Goal: Information Seeking & Learning: Check status

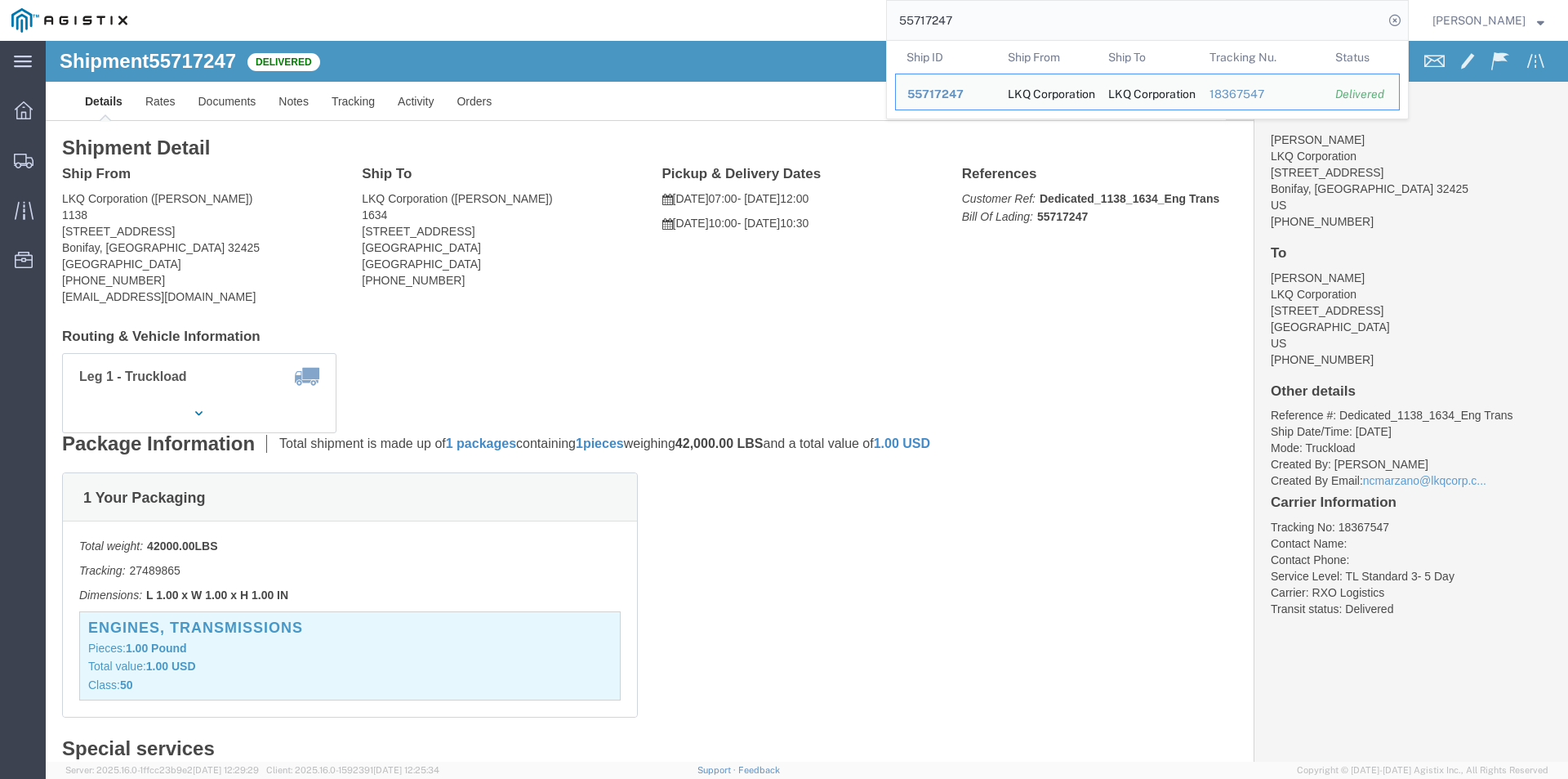
drag, startPoint x: 1010, startPoint y: 12, endPoint x: 914, endPoint y: 16, distance: 96.1
click at [917, 16] on input "55717247" at bounding box center [1136, 21] width 497 height 39
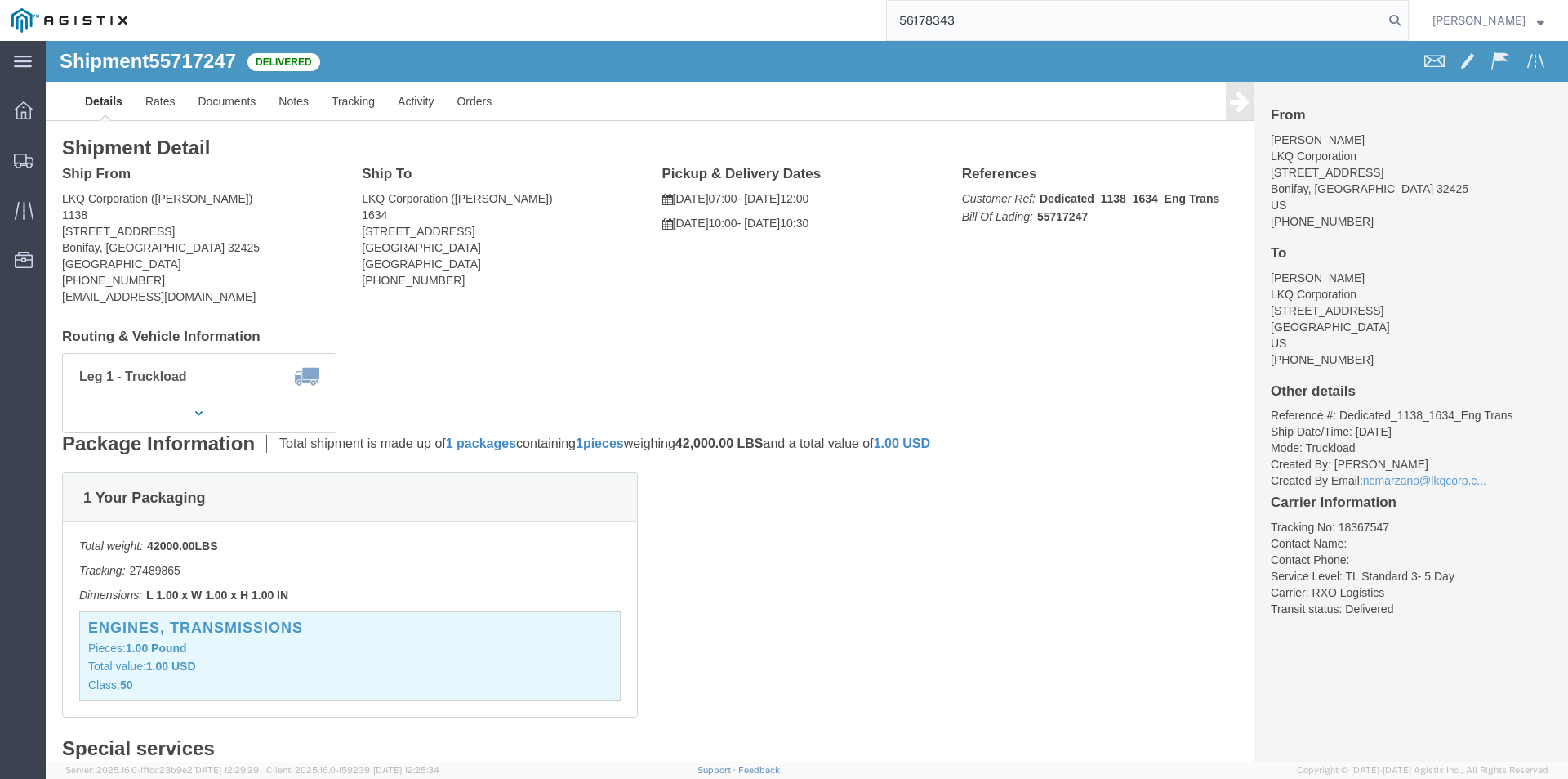
type input "56178343"
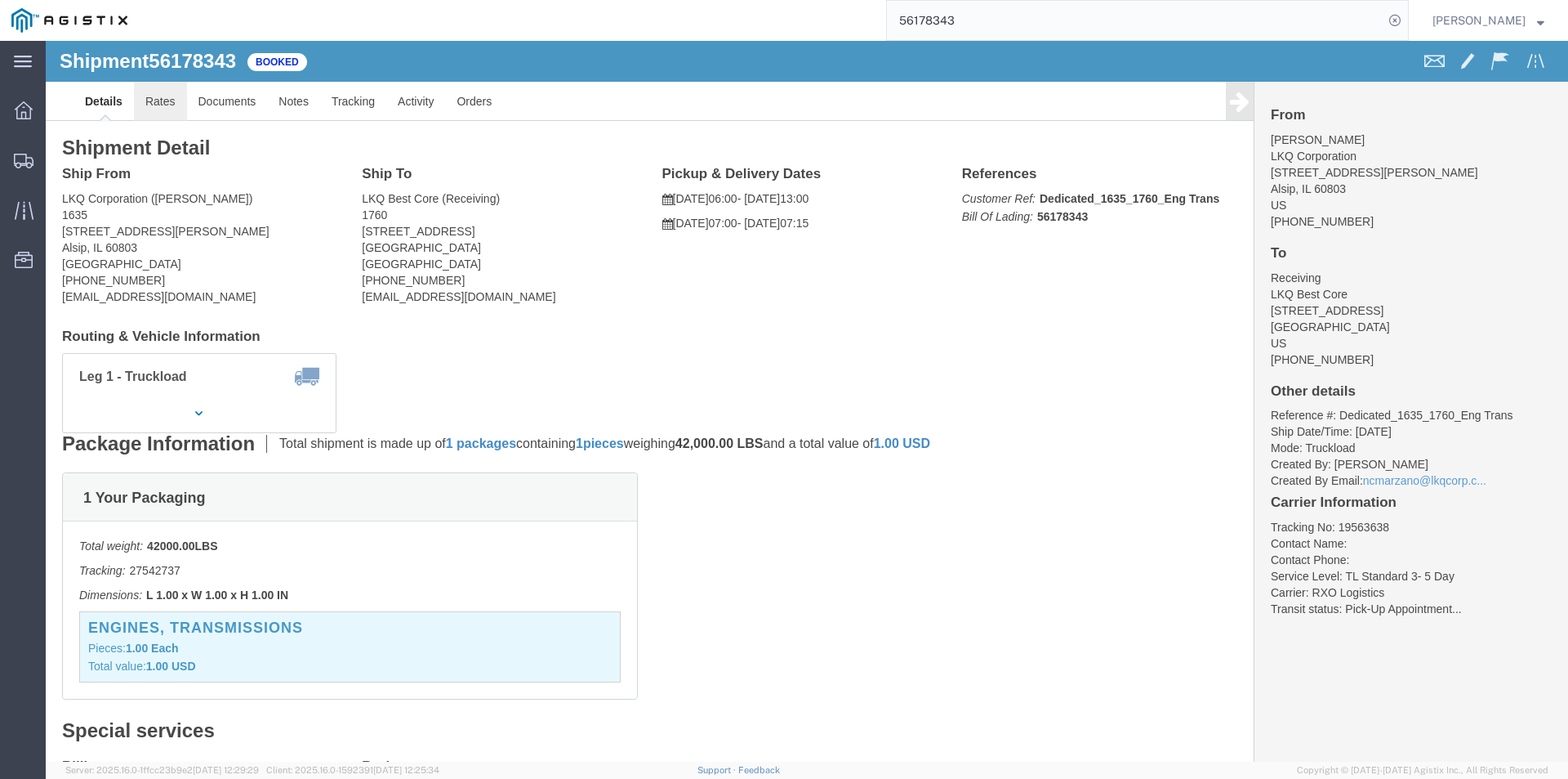
click link "Rates"
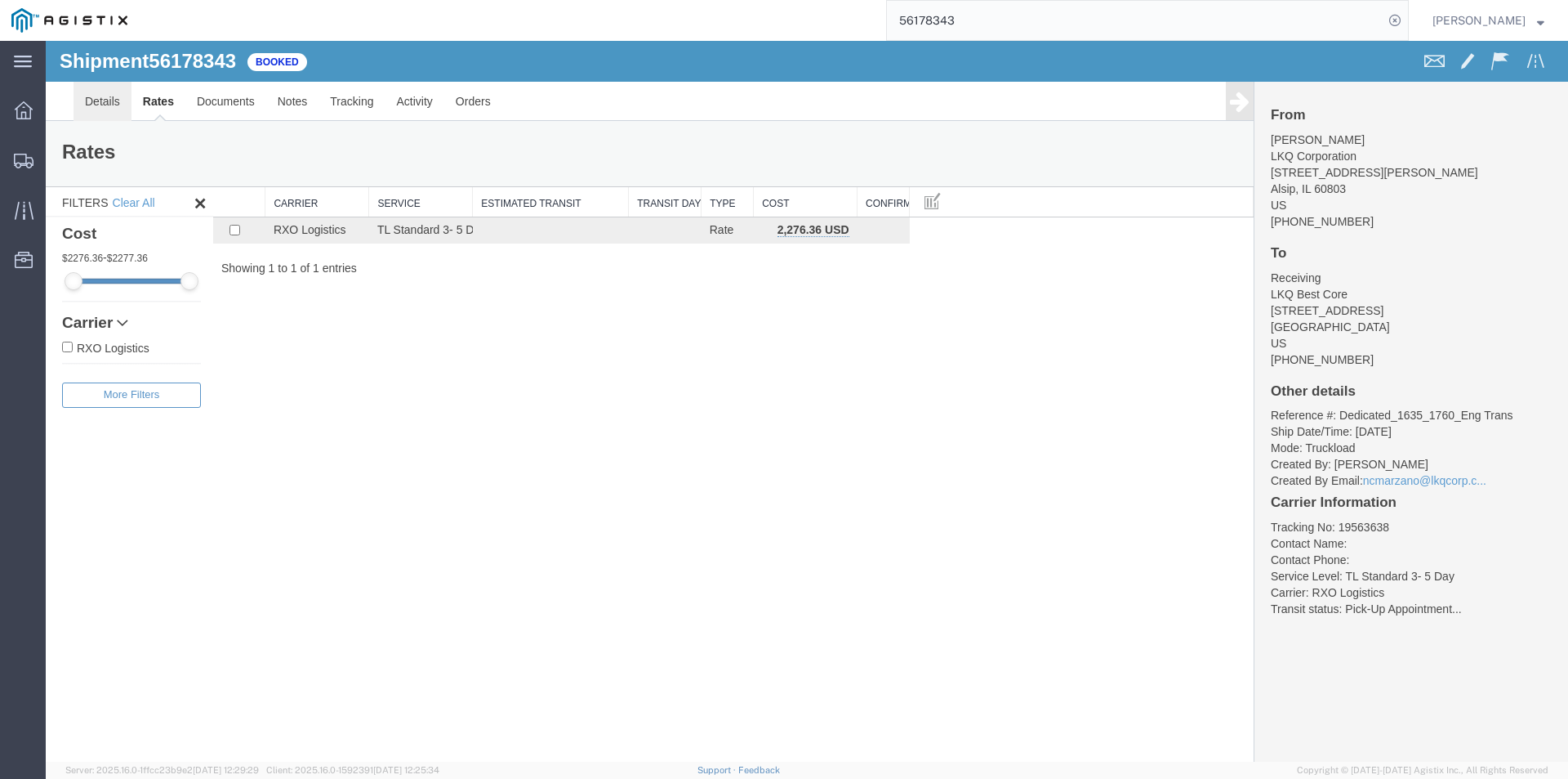
click at [121, 102] on link "Details" at bounding box center [103, 101] width 58 height 39
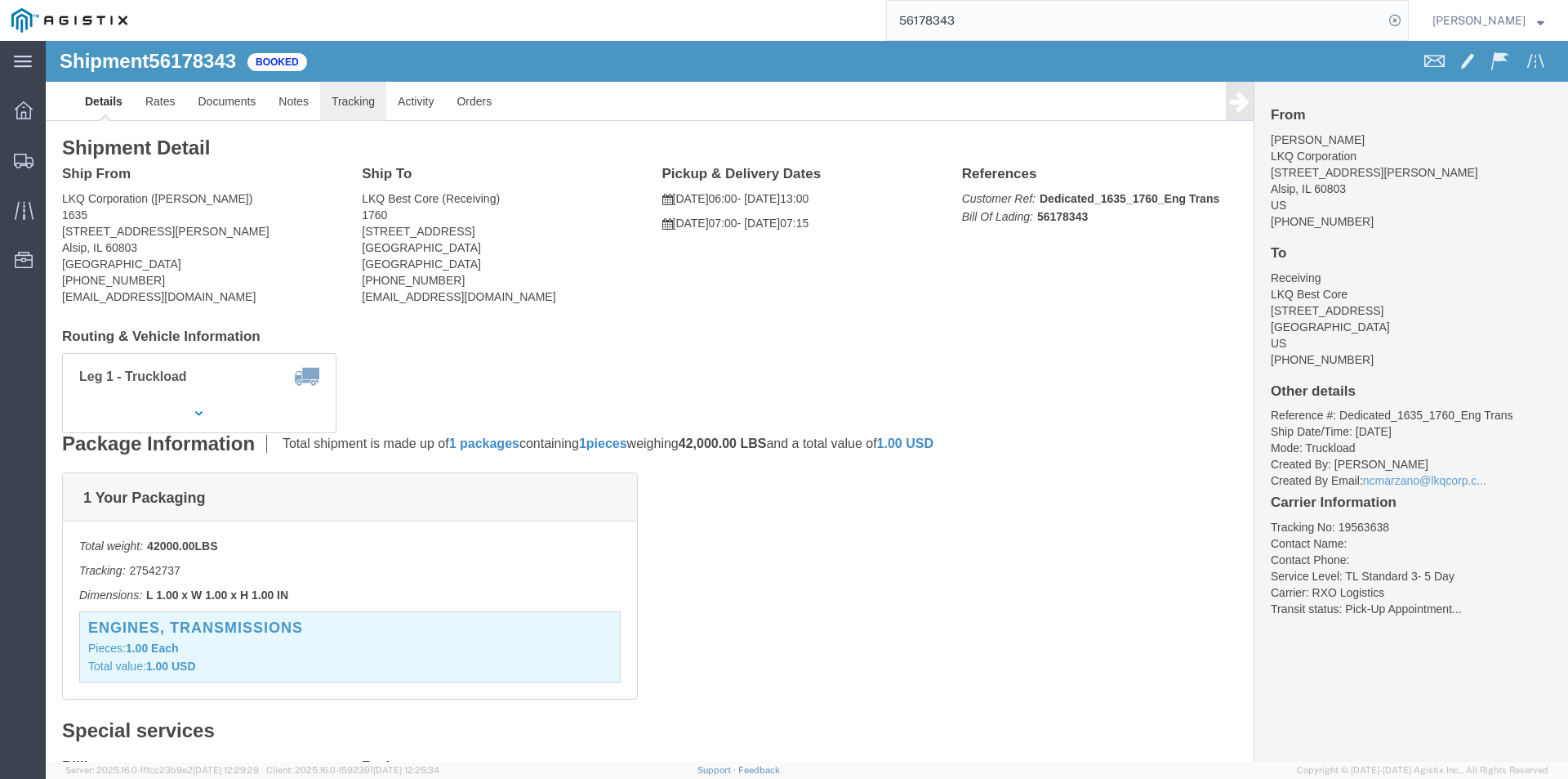
click link "Tracking"
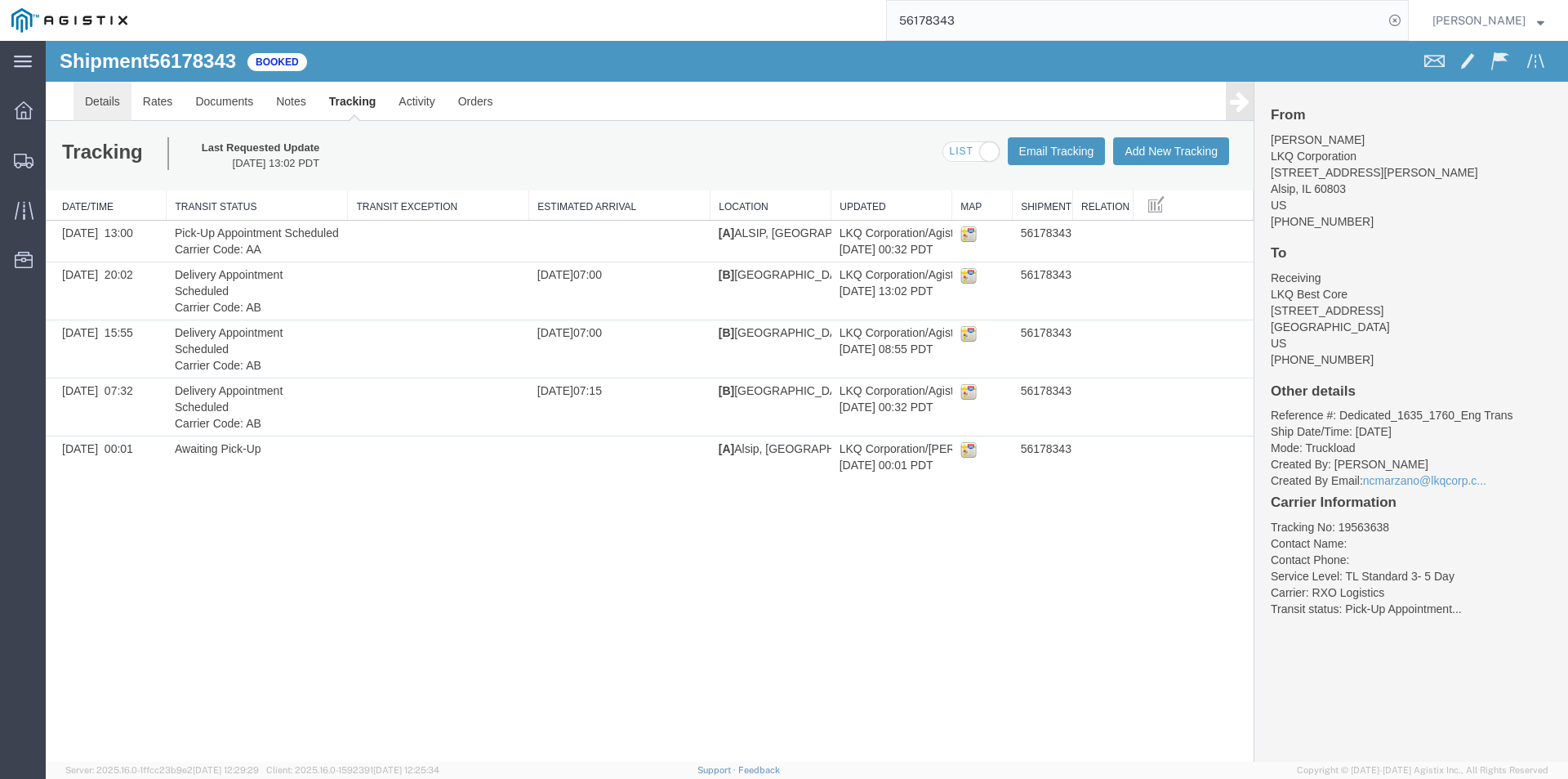
click at [99, 109] on link "Details" at bounding box center [103, 101] width 58 height 39
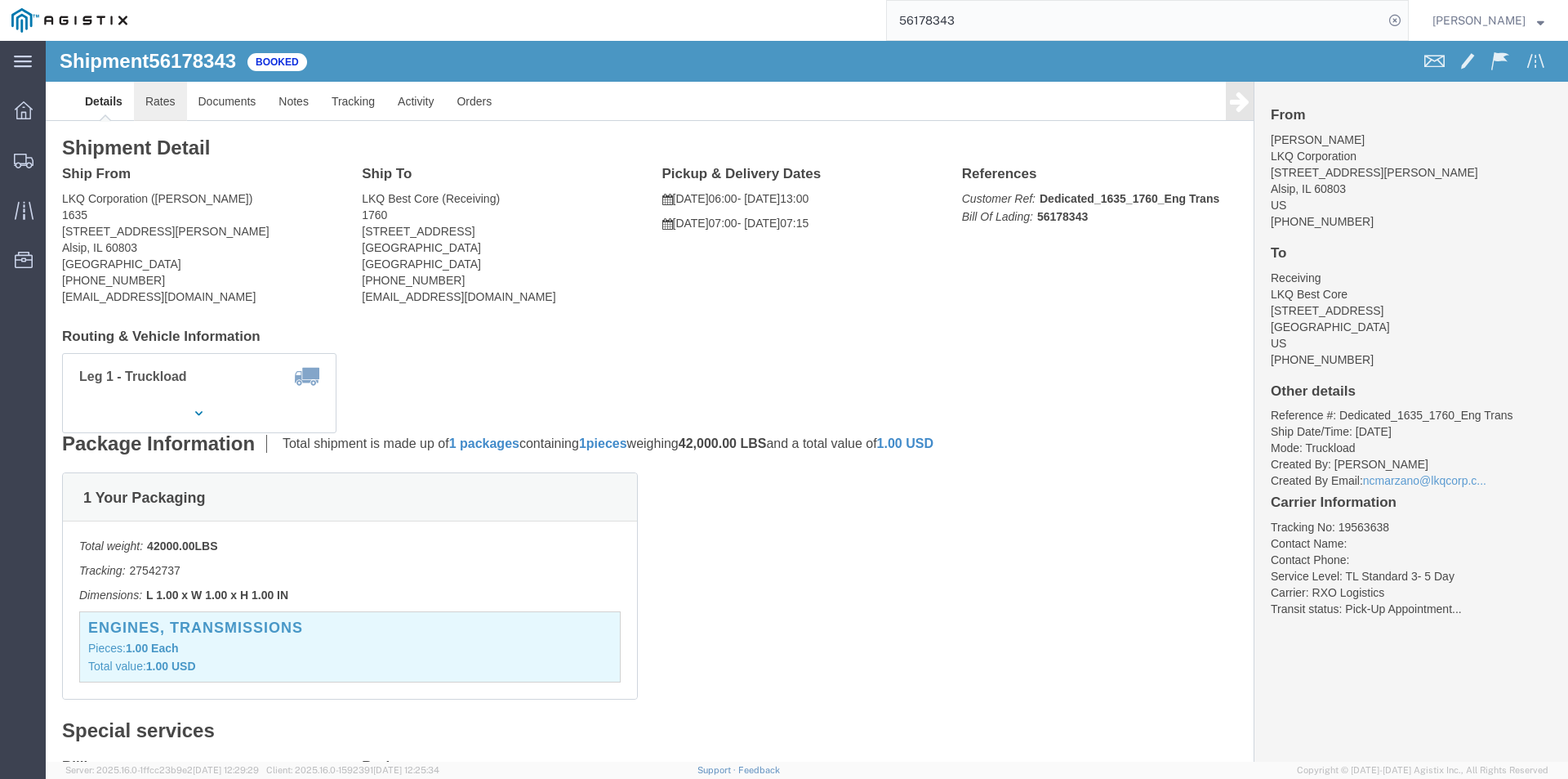
click link "Rates"
